Goal: Task Accomplishment & Management: Manage account settings

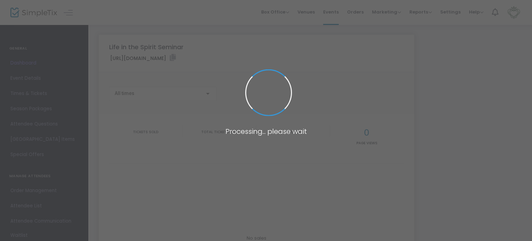
type input "https://www.simpletix.com/e/life-in-the-spirit-seminar-tickets-230224"
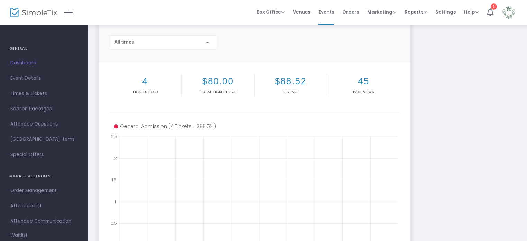
scroll to position [51, 0]
